Goal: Task Accomplishment & Management: Manage account settings

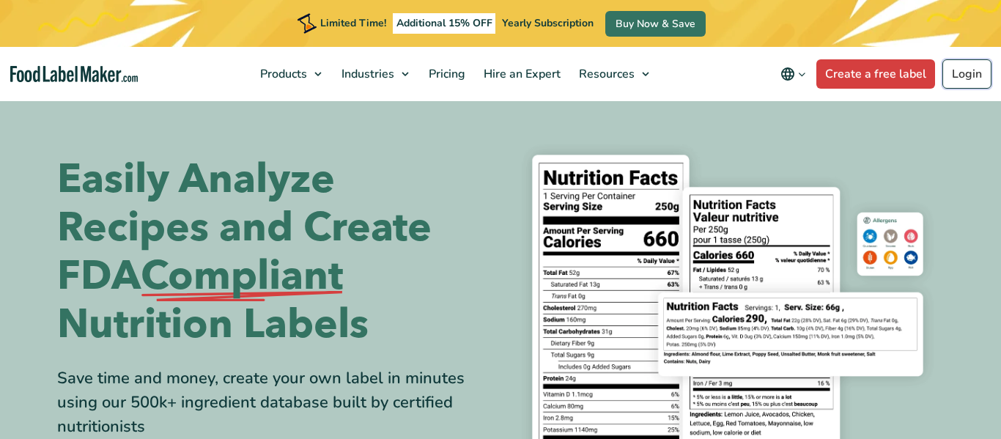
click at [948, 64] on link "Login" at bounding box center [967, 73] width 49 height 29
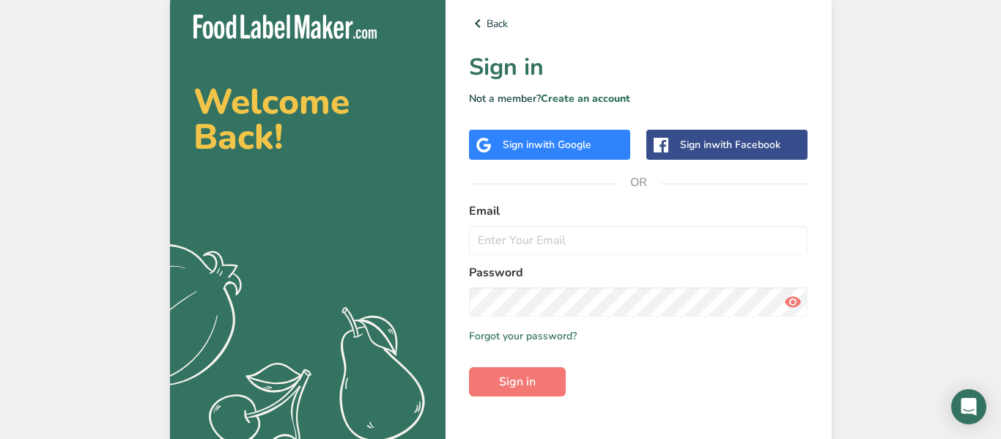
click at [610, 135] on div "Sign in with Google" at bounding box center [549, 145] width 161 height 30
click at [520, 145] on div "Sign in with Google" at bounding box center [547, 144] width 89 height 15
click at [521, 150] on div "Sign in with Google" at bounding box center [547, 144] width 89 height 15
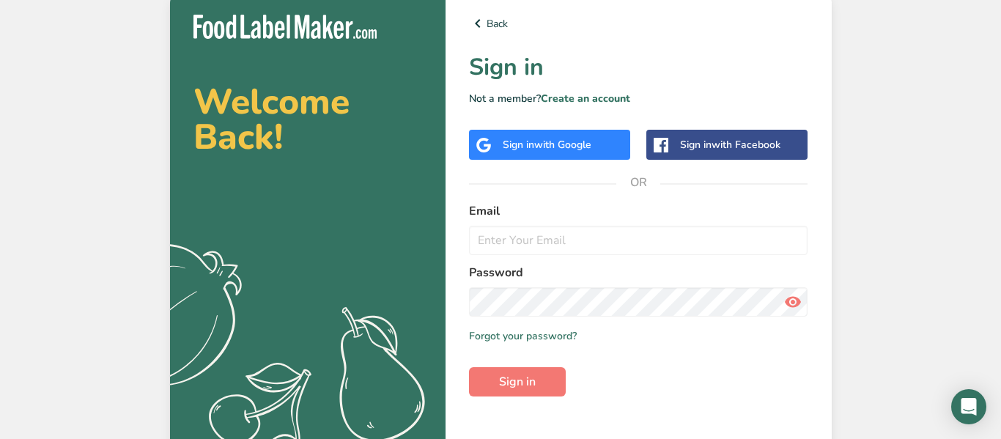
click at [521, 150] on div "Sign in with Google" at bounding box center [547, 144] width 89 height 15
